Goal: Task Accomplishment & Management: Complete application form

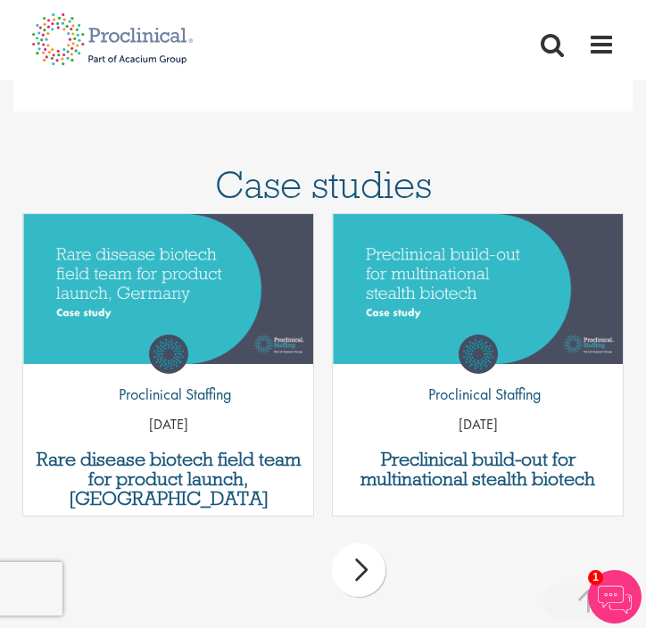
scroll to position [1735, 0]
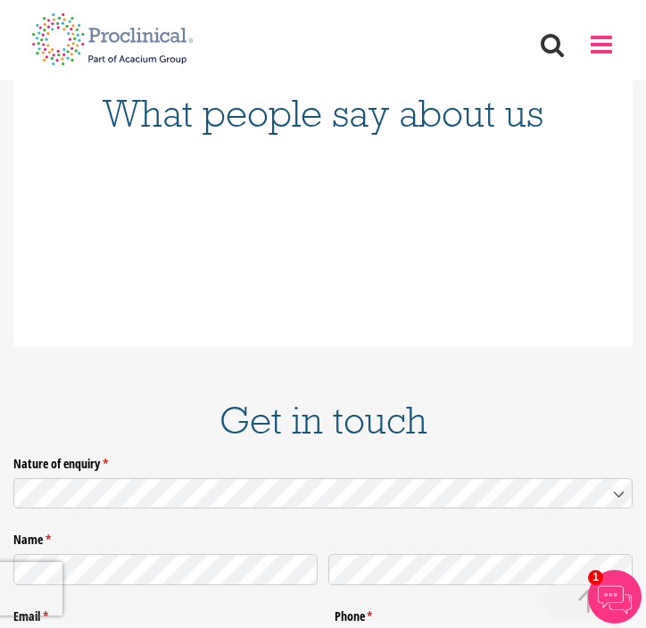
click at [605, 49] on span at bounding box center [601, 44] width 27 height 27
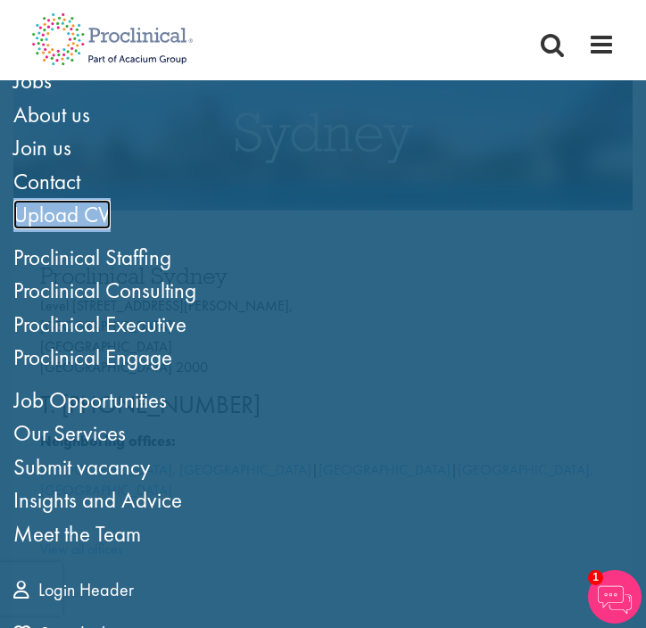
scroll to position [145, 0]
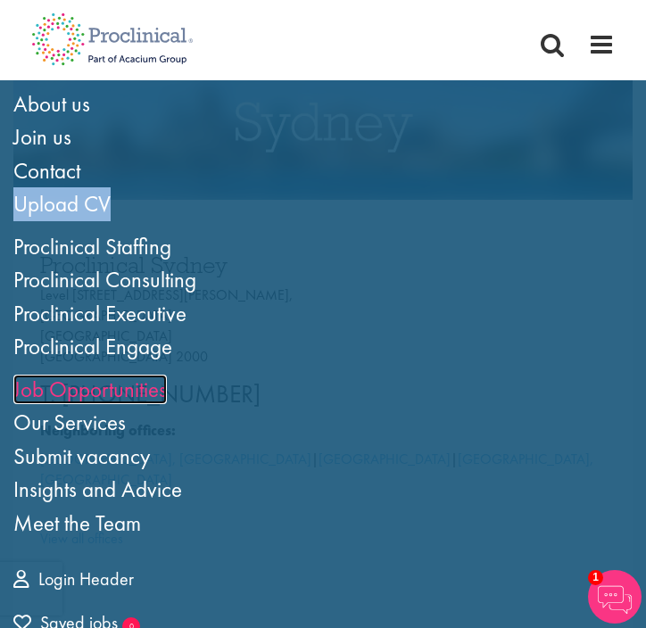
click at [101, 384] on link "Job Opportunities" at bounding box center [90, 389] width 154 height 29
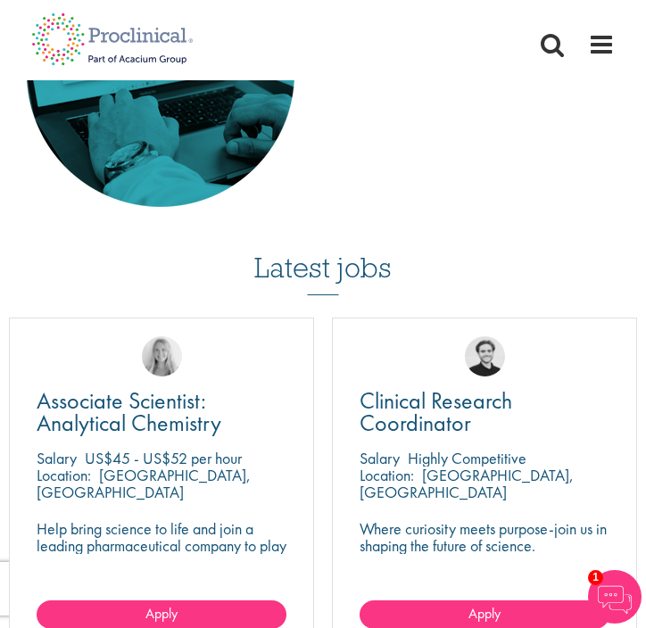
scroll to position [1298, 0]
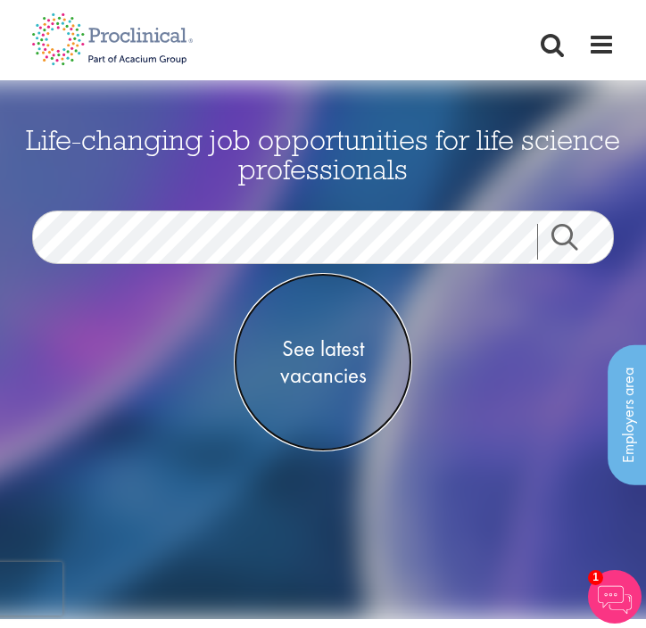
click at [340, 357] on span "See latest vacancies" at bounding box center [323, 363] width 179 height 54
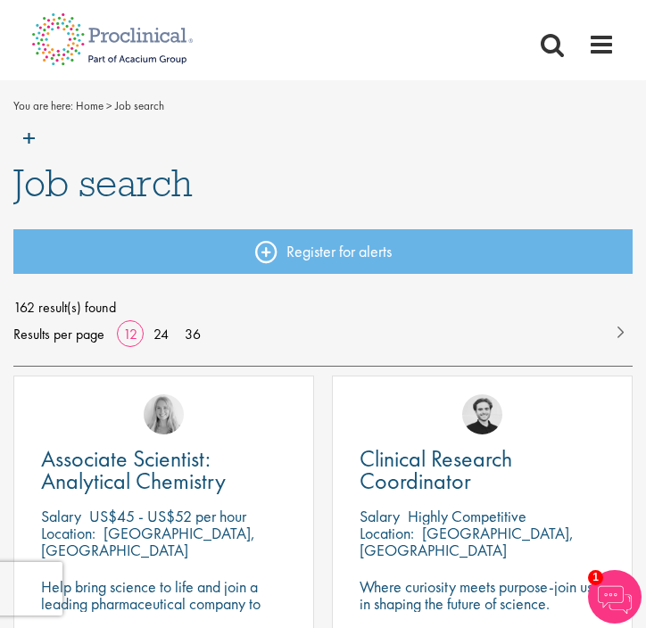
click at [160, 298] on span "162 result(s) found" at bounding box center [322, 308] width 619 height 27
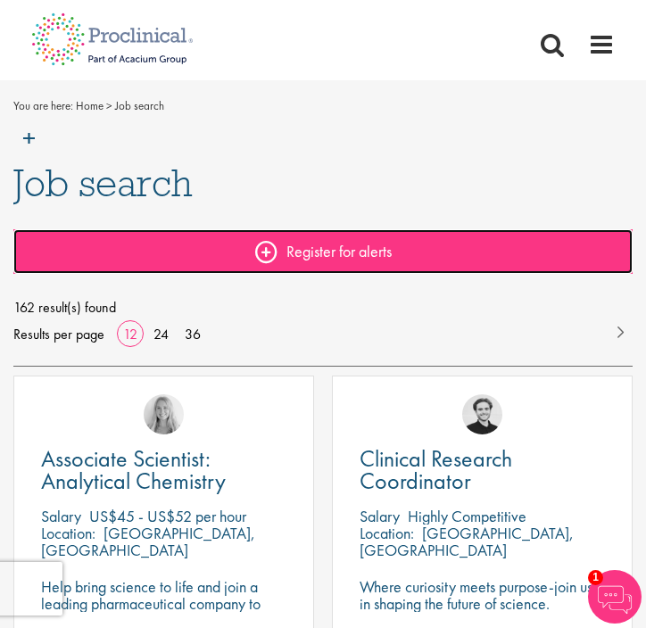
click at [236, 262] on link "Register for alerts" at bounding box center [322, 251] width 619 height 45
